Goal: Task Accomplishment & Management: Complete application form

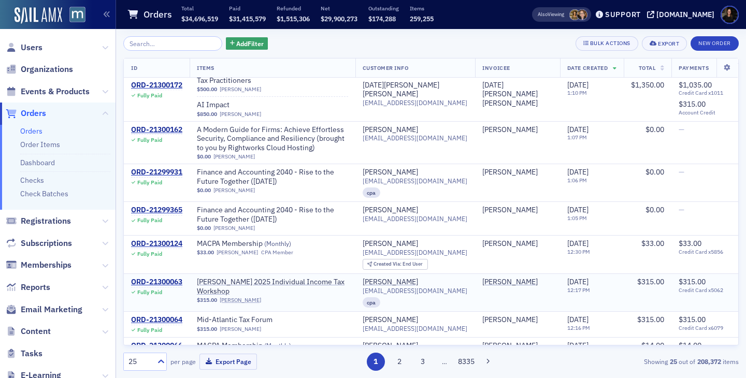
scroll to position [612, 0]
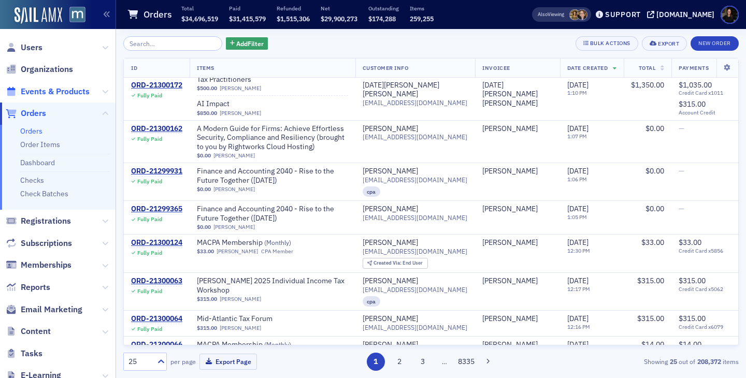
click at [52, 93] on span "Events & Products" at bounding box center [55, 91] width 69 height 11
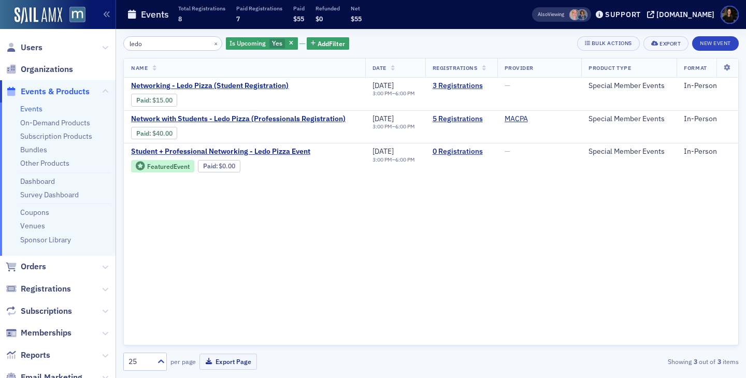
type input "ledo"
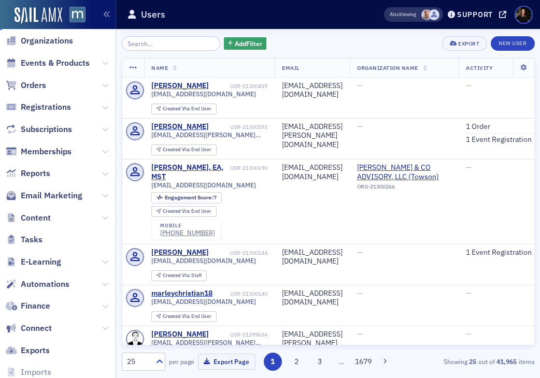
scroll to position [79, 0]
click at [36, 218] on span "Content" at bounding box center [36, 217] width 30 height 11
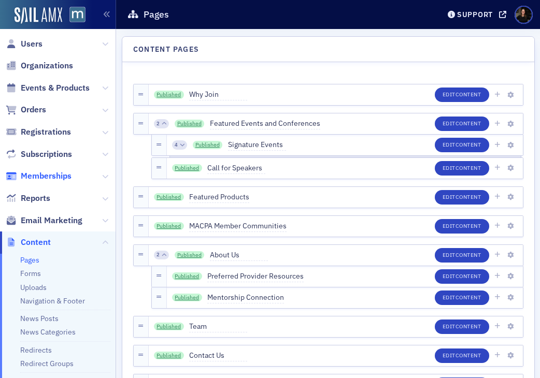
click at [44, 176] on span "Memberships" at bounding box center [46, 175] width 51 height 11
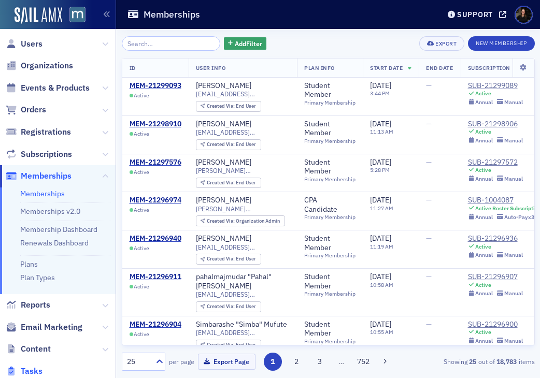
click at [35, 371] on span "Tasks" at bounding box center [32, 371] width 22 height 11
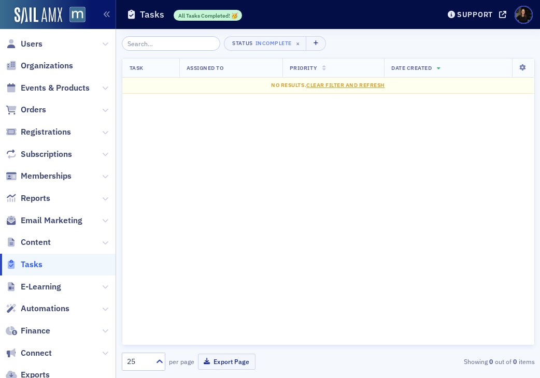
click at [221, 16] on div "All Tasks Completed! 🥳" at bounding box center [207, 15] width 69 height 11
click at [38, 179] on span "Memberships" at bounding box center [46, 175] width 51 height 11
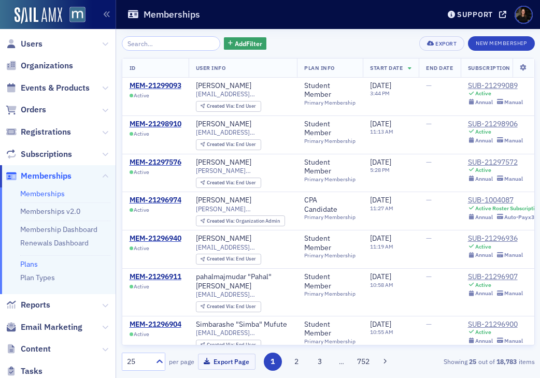
click at [33, 267] on link "Plans" at bounding box center [29, 263] width 18 height 9
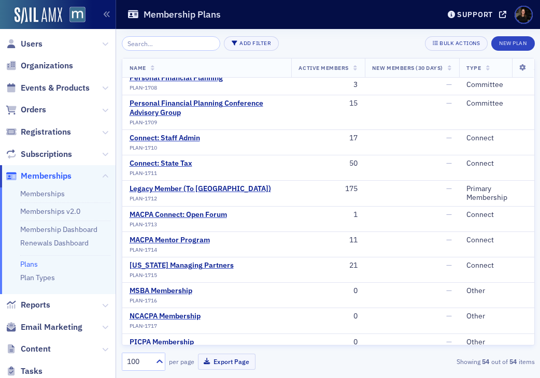
scroll to position [909, 0]
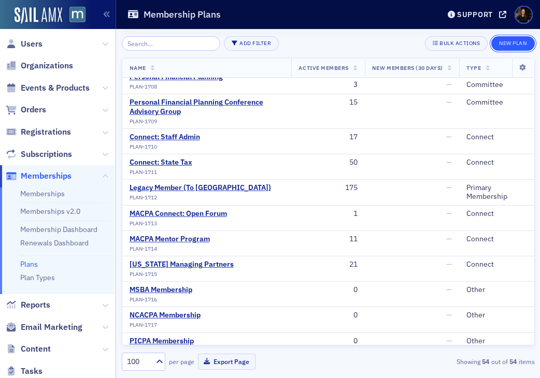
click at [512, 47] on button "New Plan" at bounding box center [512, 43] width 43 height 15
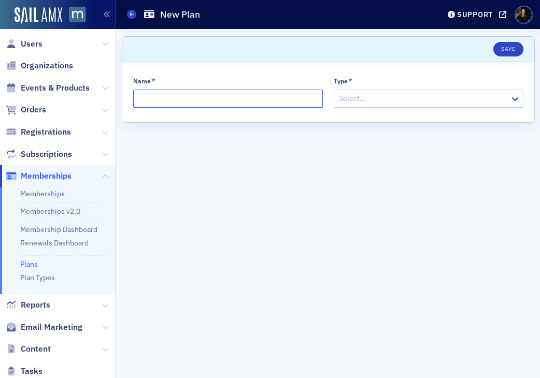
click at [259, 99] on input "Name *" at bounding box center [228, 99] width 190 height 18
type input "Connect: Emerging Professional"
click at [461, 100] on div at bounding box center [423, 98] width 171 height 13
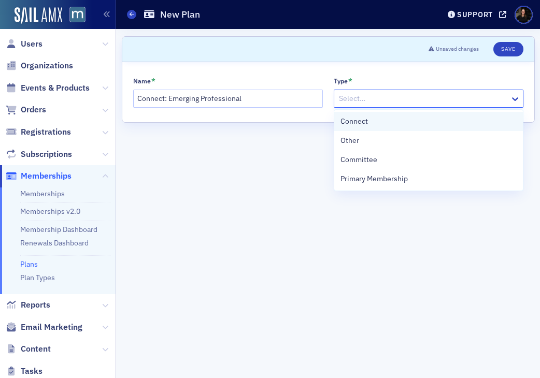
click at [432, 120] on div "Connect" at bounding box center [428, 121] width 176 height 11
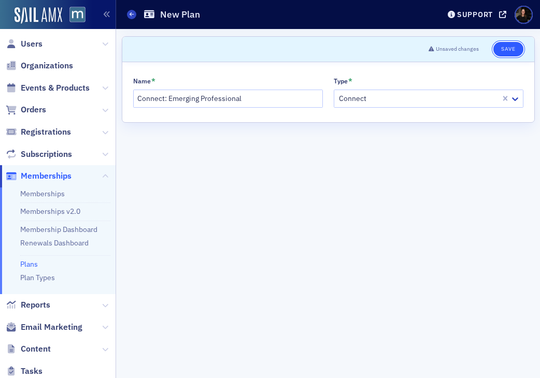
click at [505, 51] on button "Save" at bounding box center [508, 49] width 30 height 15
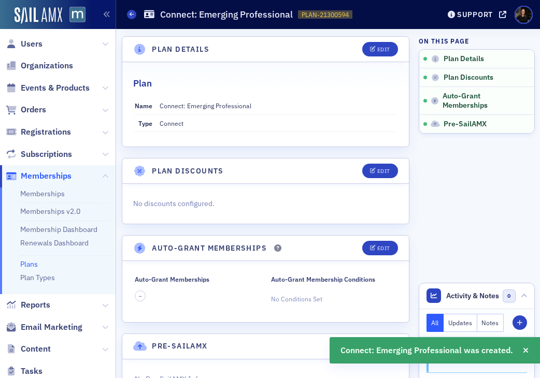
scroll to position [43, 0]
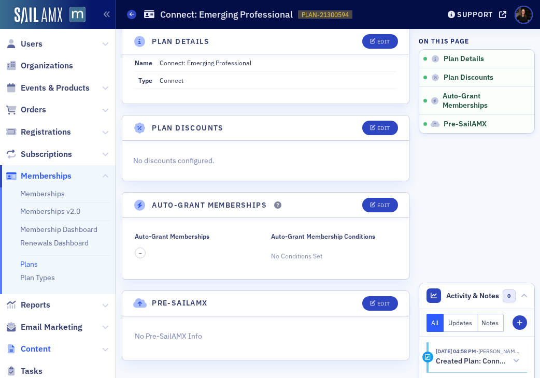
click at [40, 349] on span "Content" at bounding box center [36, 348] width 30 height 11
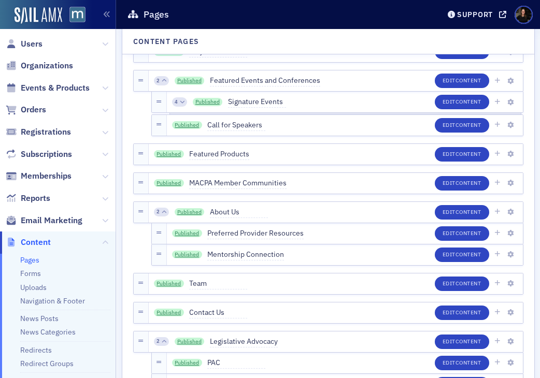
scroll to position [4, 0]
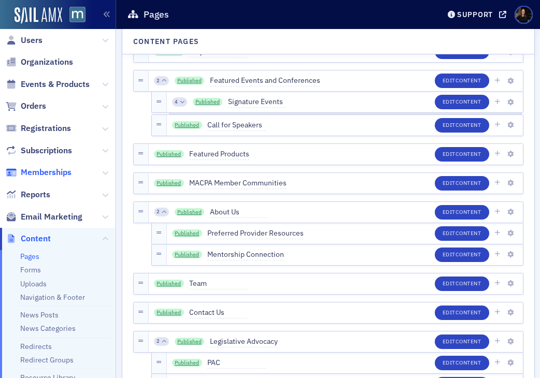
click at [26, 176] on span "Memberships" at bounding box center [46, 172] width 51 height 11
